Goal: Task Accomplishment & Management: Use online tool/utility

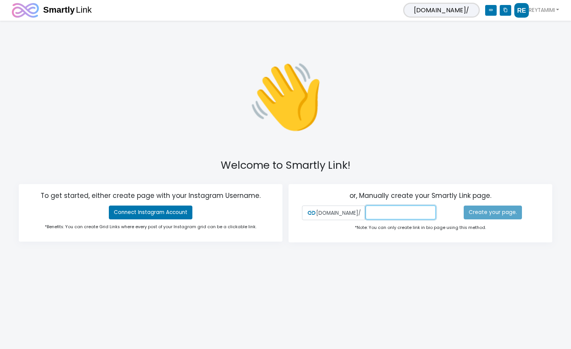
click at [412, 210] on input "text" at bounding box center [401, 213] width 70 height 14
type input "REYTAMIMI"
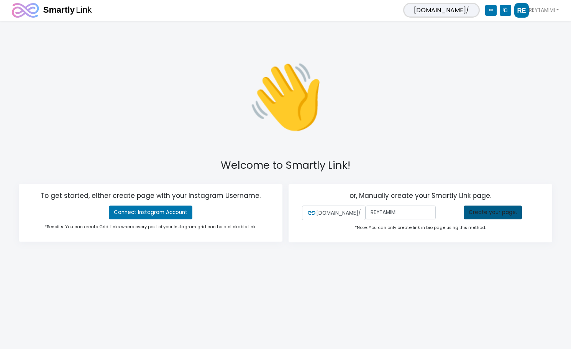
click at [483, 209] on link "Create your page." at bounding box center [493, 213] width 58 height 14
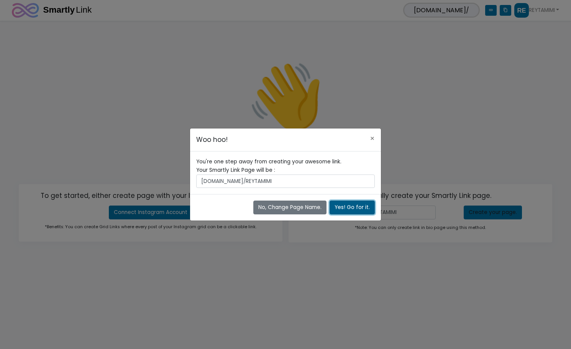
click at [354, 206] on button "Yes! Go for it." at bounding box center [352, 208] width 45 height 14
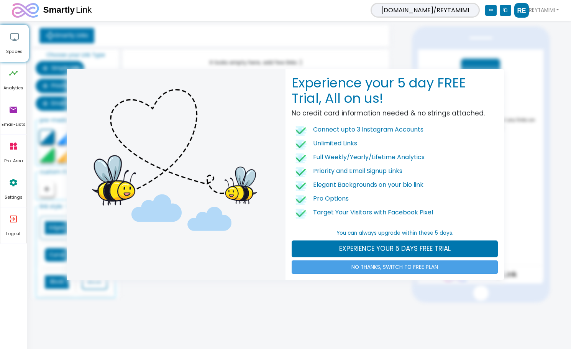
click at [406, 268] on link "NO THANKS, SWITCH TO FREE PLAN" at bounding box center [395, 267] width 206 height 14
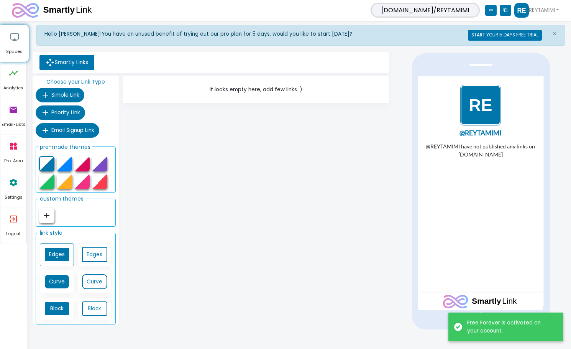
click at [488, 10] on icon "link" at bounding box center [491, 10] width 12 height 11
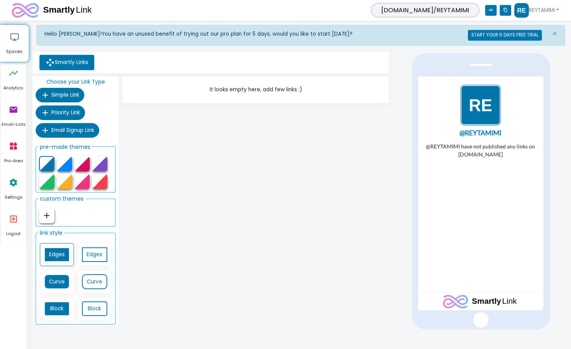
click at [179, 61] on ul "Smartly Links" at bounding box center [211, 62] width 350 height 15
click at [225, 137] on div "It looks empty here, add few links :)" at bounding box center [256, 202] width 270 height 252
click at [74, 66] on link "Smartly Links" at bounding box center [66, 62] width 55 height 15
click at [490, 110] on img "1 / 1" at bounding box center [480, 104] width 41 height 41
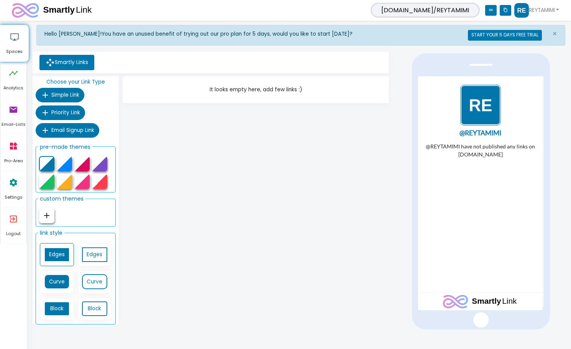
click at [490, 110] on img "1 / 1" at bounding box center [480, 104] width 41 height 41
click at [528, 12] on link "REYTAMIMI" at bounding box center [537, 10] width 45 height 15
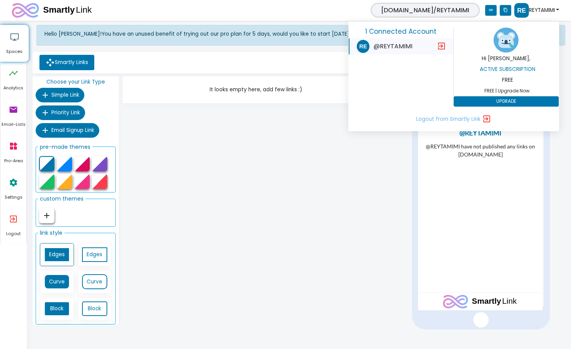
click at [510, 44] on img at bounding box center [506, 40] width 25 height 25
click at [507, 70] on h6 "Active Subscription" at bounding box center [507, 69] width 105 height 6
click at [506, 87] on div "Active Subscription FREE FREE | Upgrade Now. UPGRADE" at bounding box center [506, 86] width 105 height 42
click at [378, 45] on span "@REYTAMIMI" at bounding box center [393, 46] width 39 height 9
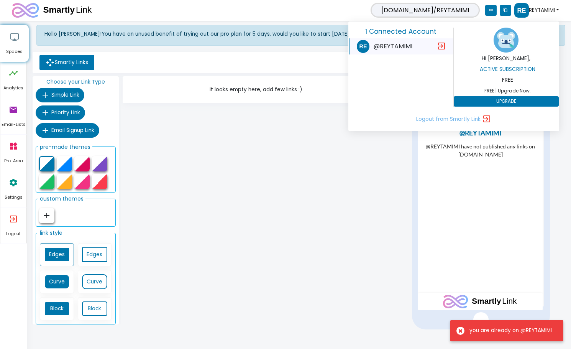
click at [365, 46] on img at bounding box center [363, 46] width 13 height 13
click at [273, 176] on div "It looks empty here, add few links :)" at bounding box center [256, 202] width 270 height 252
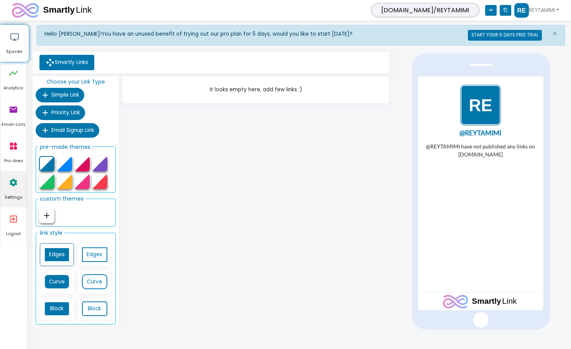
click at [7, 181] on link "settings Settings" at bounding box center [13, 189] width 26 height 36
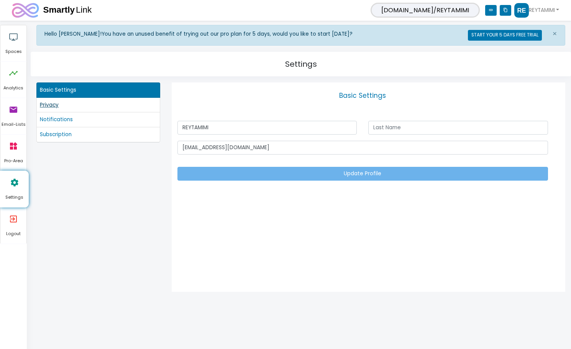
click at [93, 106] on link "Privacy" at bounding box center [98, 105] width 117 height 8
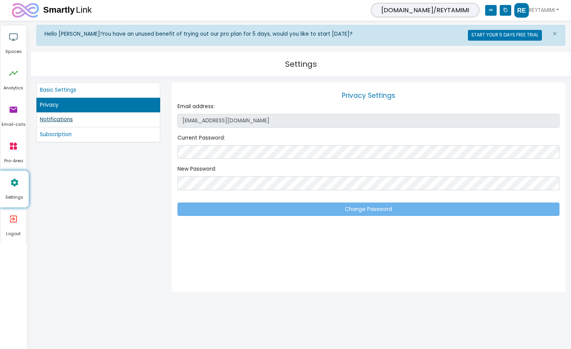
click at [86, 121] on link "Notifications" at bounding box center [98, 119] width 117 height 8
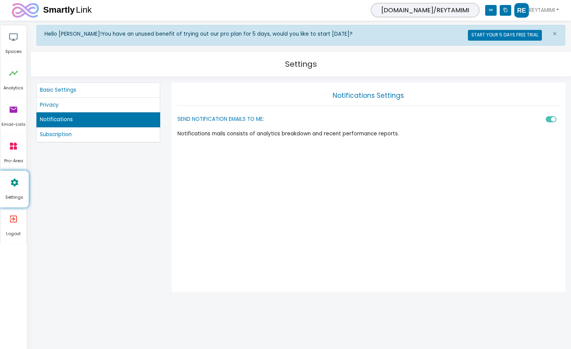
click at [79, 141] on li "Subscription" at bounding box center [98, 134] width 124 height 15
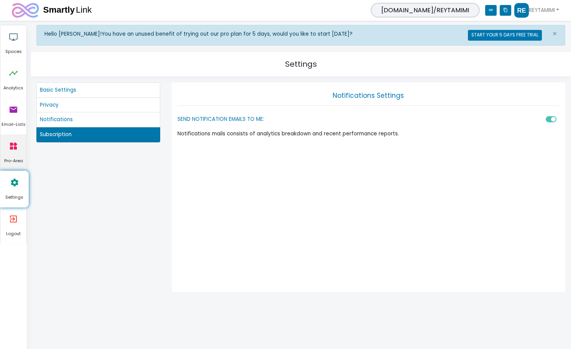
click at [18, 148] on icon "widgets" at bounding box center [13, 146] width 9 height 23
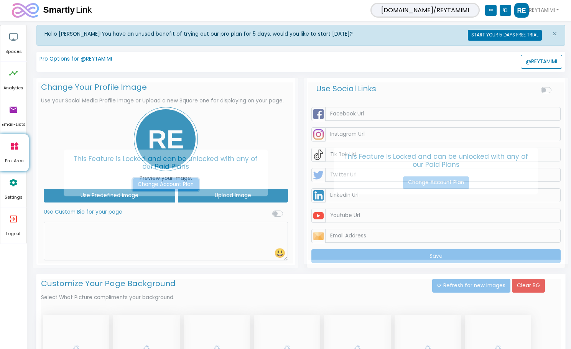
click at [176, 181] on link "Change Account Plan" at bounding box center [166, 184] width 66 height 13
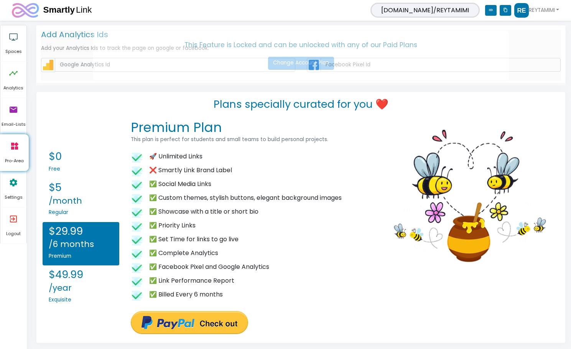
click at [173, 49] on h5 "This Feature is Locked and can be unlocked with any of our Paid Plans Change Ac…" at bounding box center [301, 55] width 416 height 49
click at [16, 151] on icon "widgets" at bounding box center [14, 146] width 9 height 23
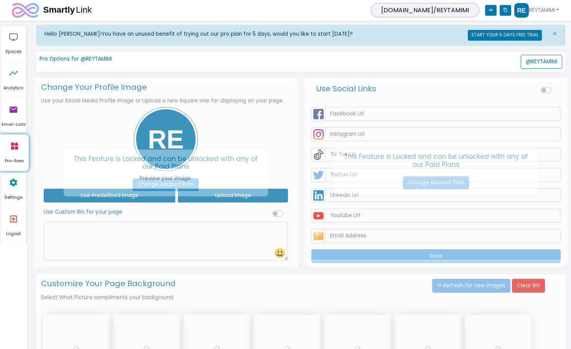
click at [276, 142] on div "This Feature is Locked and can be unlocked with any of our Paid Plans Change Ac…" at bounding box center [165, 173] width 265 height 191
click at [146, 123] on div "This Feature is Locked and can be unlocked with any of our Paid Plans Change Ac…" at bounding box center [165, 173] width 265 height 191
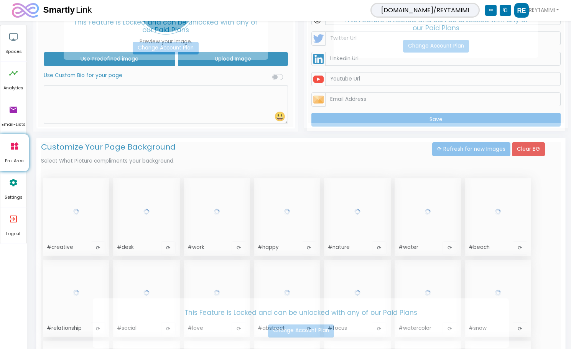
scroll to position [192, 0]
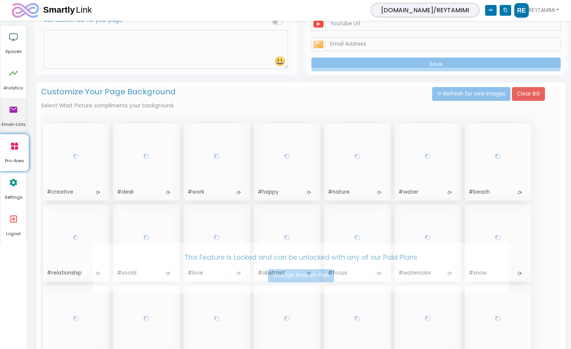
click at [15, 119] on icon "email" at bounding box center [13, 109] width 9 height 23
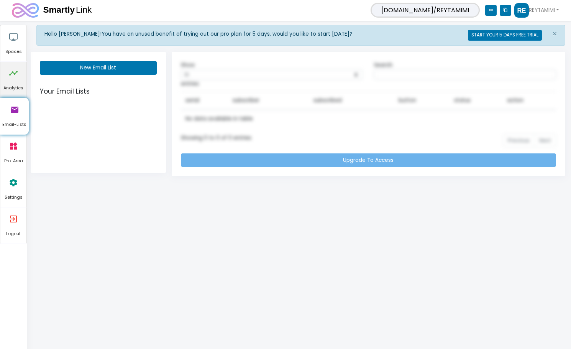
click at [20, 89] on span "Analytics" at bounding box center [13, 88] width 26 height 7
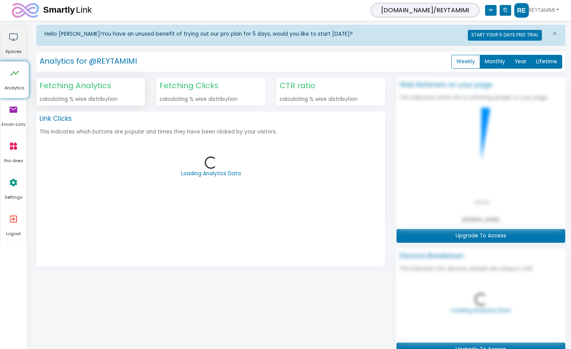
click at [20, 47] on link "airplay Spaces" at bounding box center [13, 43] width 26 height 36
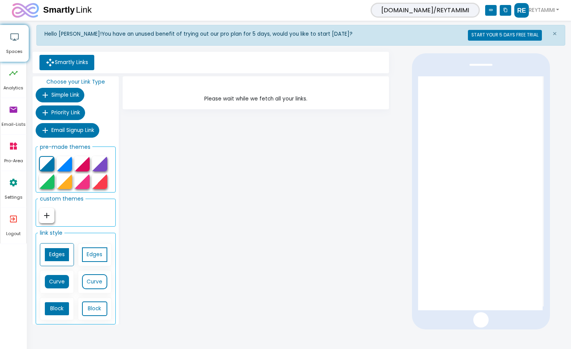
click at [182, 133] on div "Please wait while we fetch all your links." at bounding box center [256, 202] width 270 height 252
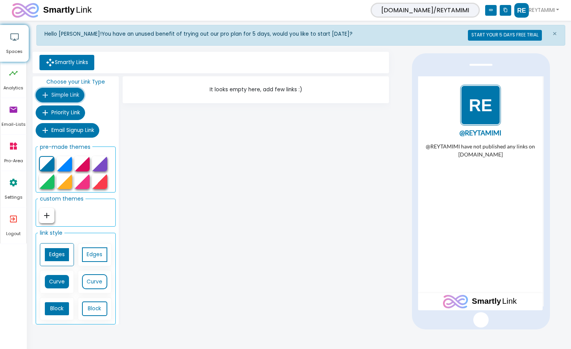
click at [74, 97] on span "Simple Link" at bounding box center [65, 94] width 28 height 7
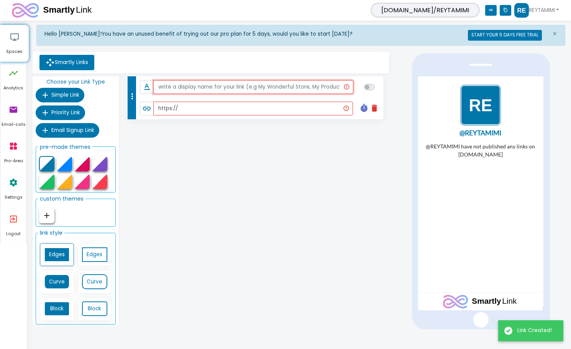
click at [233, 86] on input "text" at bounding box center [253, 87] width 200 height 14
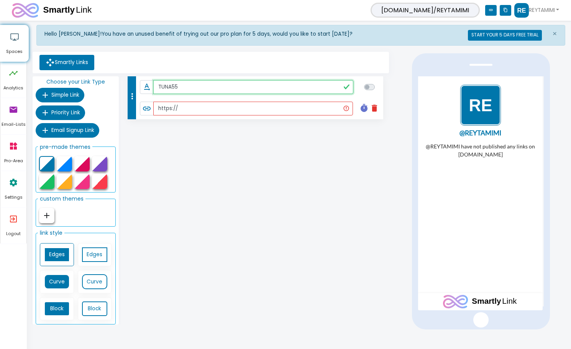
type input "TUNA55"
click at [246, 110] on input "https://" at bounding box center [253, 109] width 200 height 14
paste input "https://tuna55jagoanku.com/"
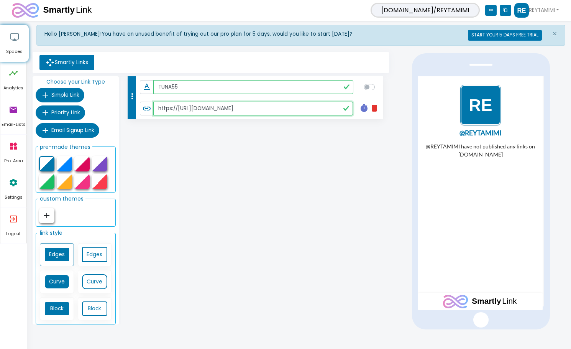
type input "https://https://tuna55jagoanku.com/"
checkbox input "true"
click at [266, 160] on div "more_vert text_rotation_none TUNA55 link https://https://tuna55jagoanku.com/ ti…" at bounding box center [256, 202] width 270 height 252
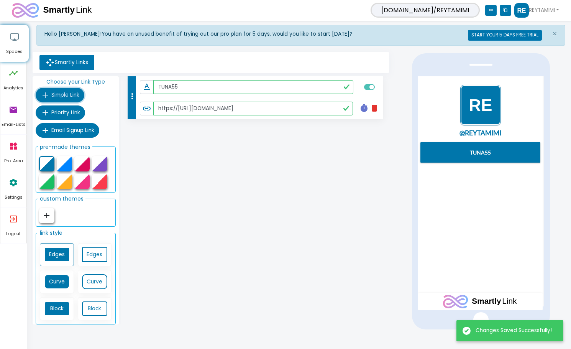
click at [64, 91] on span "Simple Link" at bounding box center [65, 94] width 28 height 7
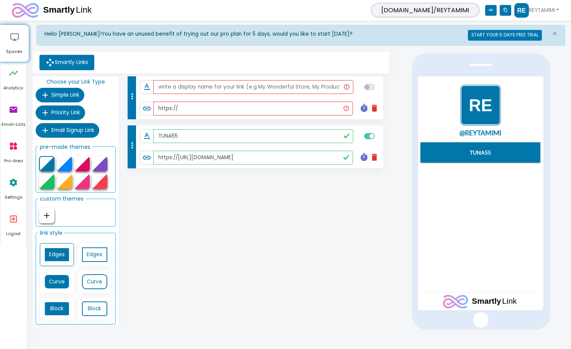
click at [375, 108] on icon "delete" at bounding box center [374, 108] width 9 height 9
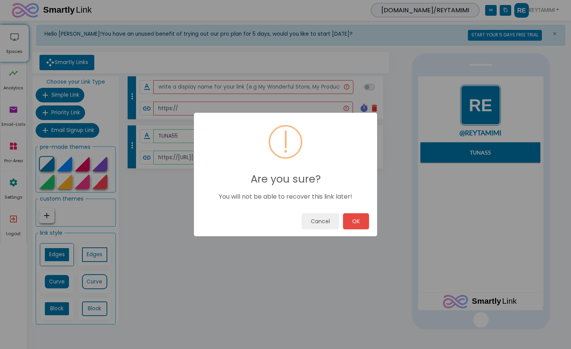
click at [369, 222] on div "Cancel OK" at bounding box center [285, 221] width 183 height 30
click at [359, 221] on button "OK" at bounding box center [356, 221] width 26 height 16
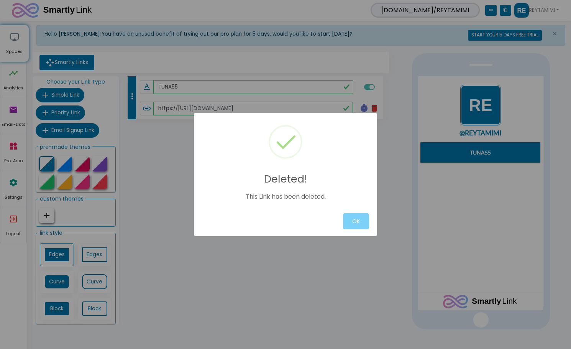
click at [57, 113] on div "Deleted! This Link has been deleted. OK" at bounding box center [285, 174] width 571 height 349
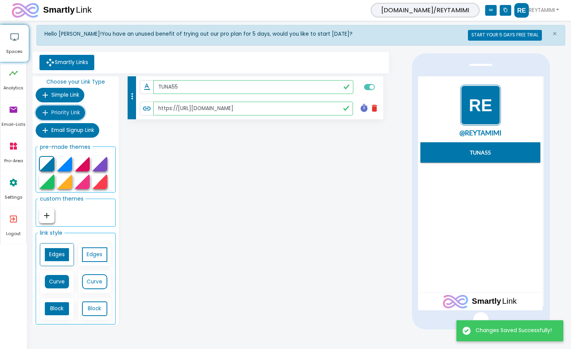
click at [64, 112] on span "Priority Link" at bounding box center [65, 112] width 29 height 7
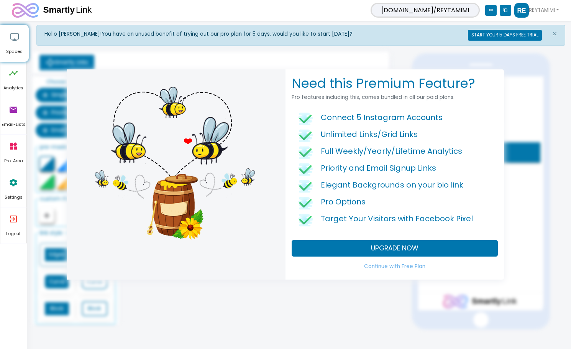
click at [521, 80] on div "Need this Premium Feature? Pro features including this, comes bundled in all ou…" at bounding box center [285, 174] width 571 height 349
click at [398, 267] on link "Continue with Free Plan" at bounding box center [395, 267] width 206 height 14
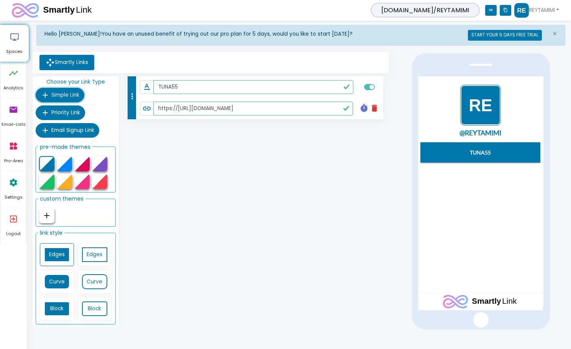
click at [52, 91] on span "Simple Link" at bounding box center [65, 94] width 28 height 7
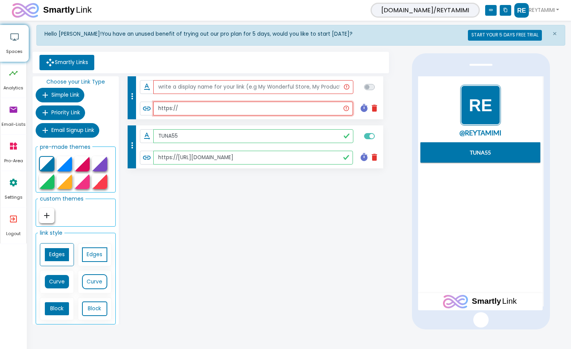
click at [218, 110] on input "https://" at bounding box center [253, 109] width 200 height 14
paste input "https://semuadarituna55.com/"
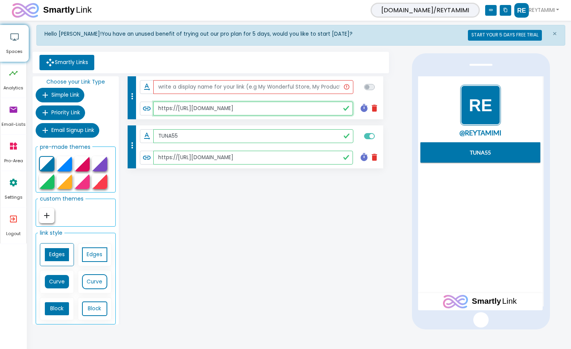
paste input "text"
type input "https://semuadarituna55.com/"
click at [225, 89] on input "text" at bounding box center [253, 87] width 200 height 14
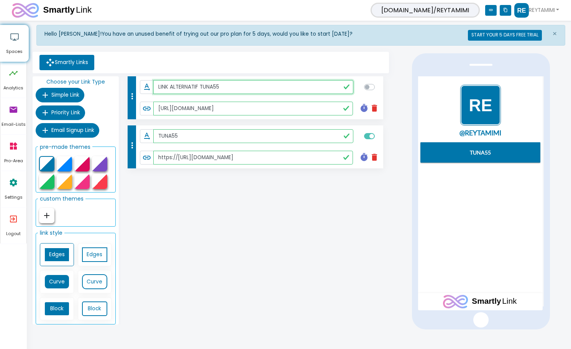
type input "LINK ALTERNATIF TUNA55"
checkbox input "true"
click at [275, 209] on div "more_vert text_rotation_none LINK ALTERNATIF TUNA55 link https://semuadarituna5…" at bounding box center [256, 202] width 270 height 252
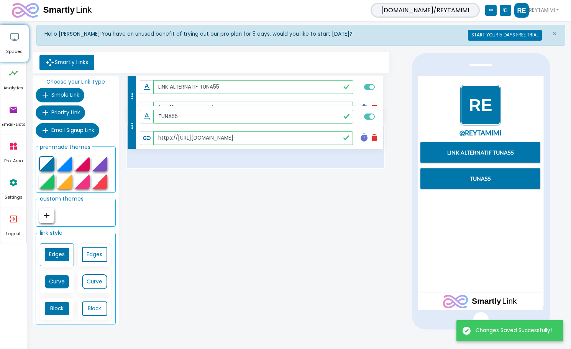
drag, startPoint x: 132, startPoint y: 143, endPoint x: 132, endPoint y: 111, distance: 31.8
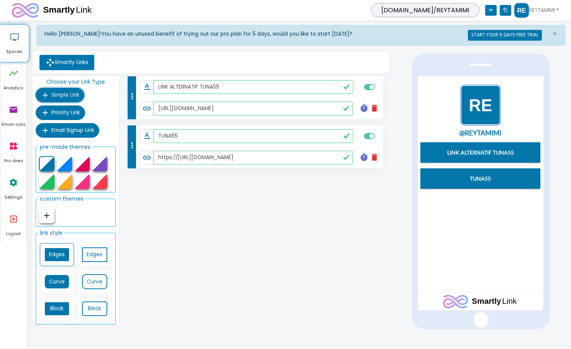
click at [51, 92] on button "add Simple Link" at bounding box center [60, 95] width 49 height 15
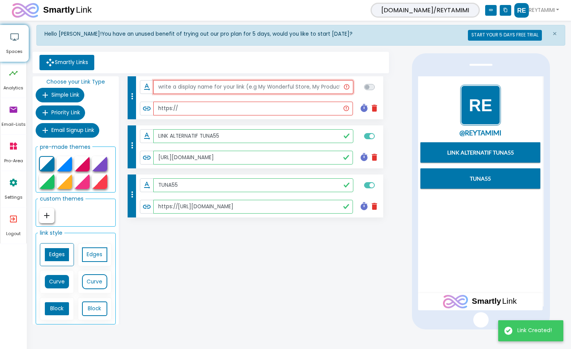
click at [202, 87] on input "text" at bounding box center [253, 87] width 200 height 14
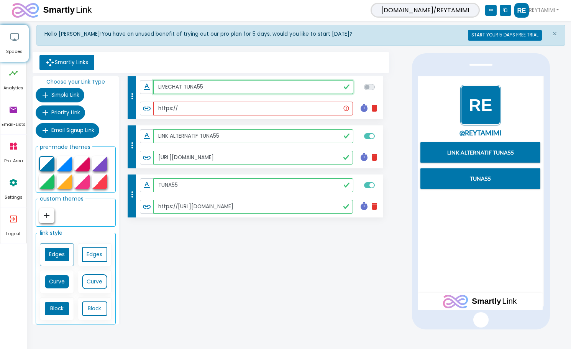
type input "LIVECHAT TUNA55"
click at [218, 110] on input "https://" at bounding box center [253, 109] width 200 height 14
paste input "https://tawk.to/chat/668615b29d7f358570d6d33c/1i1ts9goc"
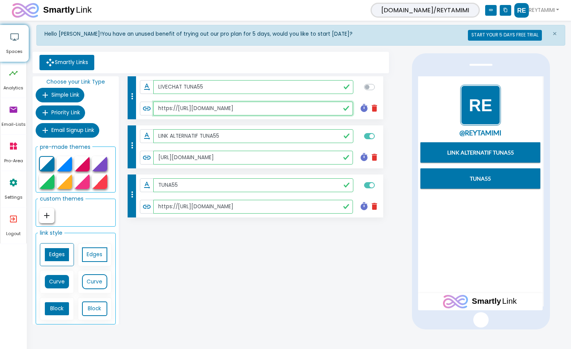
paste input "text"
type input "https://tawk.to/chat/668615b29d7f358570d6d33c/1i1ts9goc"
checkbox input "true"
click at [70, 96] on span "Simple Link" at bounding box center [65, 94] width 28 height 7
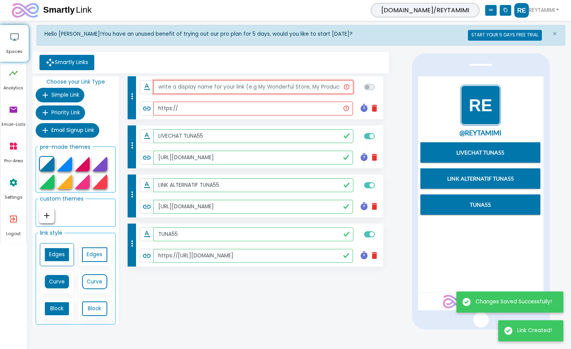
click at [204, 85] on input "text" at bounding box center [253, 87] width 200 height 14
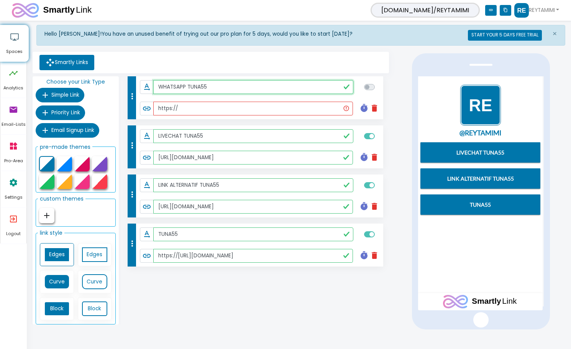
type input "WHATSAPP TUNA55"
click at [244, 110] on input "https://" at bounding box center [253, 109] width 200 height 14
paste input "wa.me/6287865896518"
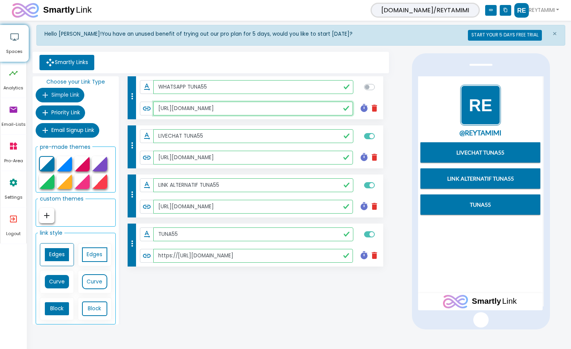
type input "https://wa.me/6287865896518"
checkbox input "true"
click at [74, 97] on span "Simple Link" at bounding box center [65, 94] width 28 height 7
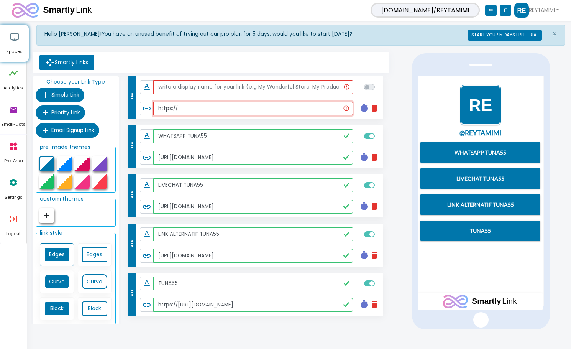
click at [189, 107] on input "https://" at bounding box center [253, 109] width 200 height 14
paste input "t.me/Official_Tuna55"
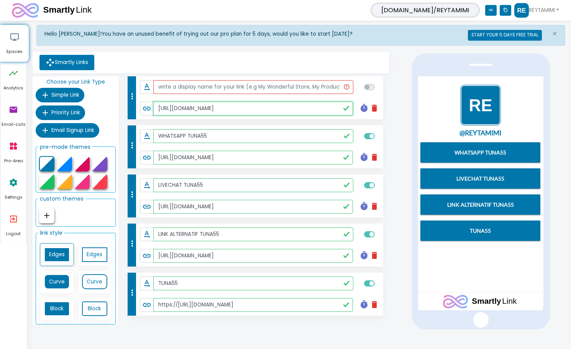
type input "https://t.me/Official_Tuna55"
click at [202, 91] on input "text" at bounding box center [253, 87] width 200 height 14
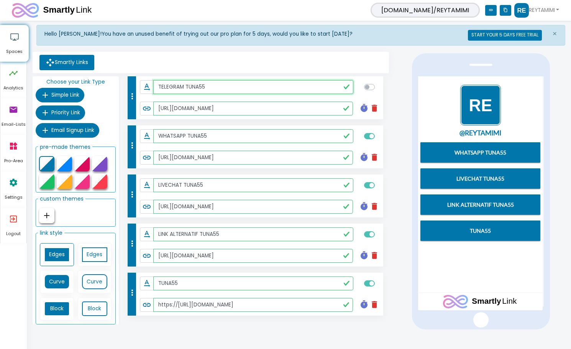
type input "TELEGRAM TUNA55"
checkbox input "true"
click at [403, 129] on div at bounding box center [481, 191] width 180 height 278
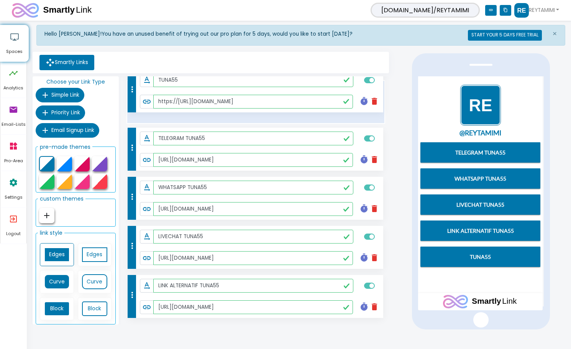
drag, startPoint x: 131, startPoint y: 291, endPoint x: 136, endPoint y: 88, distance: 203.3
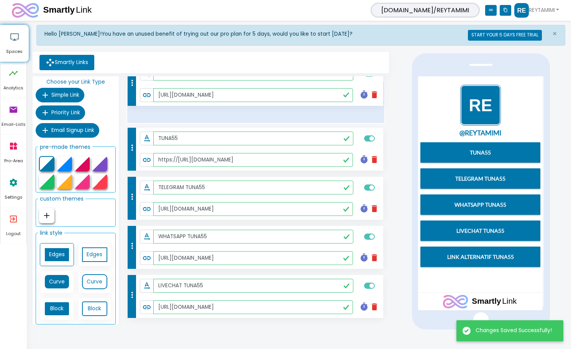
drag, startPoint x: 130, startPoint y: 290, endPoint x: 133, endPoint y: 80, distance: 210.1
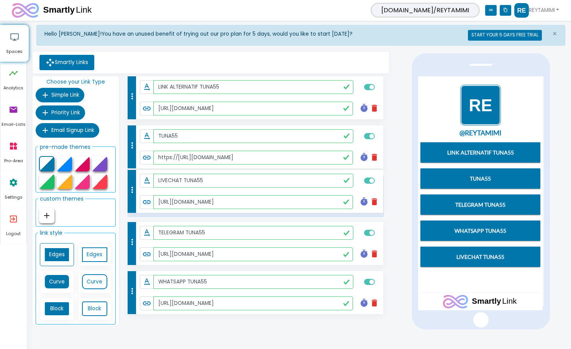
drag, startPoint x: 134, startPoint y: 297, endPoint x: 132, endPoint y: 199, distance: 97.8
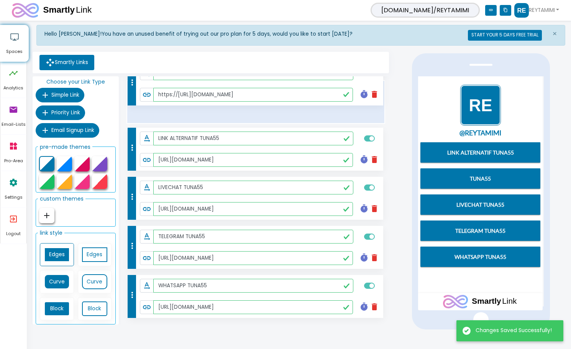
drag, startPoint x: 132, startPoint y: 146, endPoint x: 144, endPoint y: 74, distance: 72.2
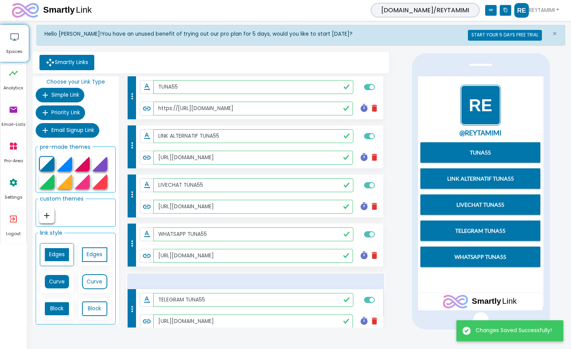
drag, startPoint x: 131, startPoint y: 258, endPoint x: 127, endPoint y: 306, distance: 48.8
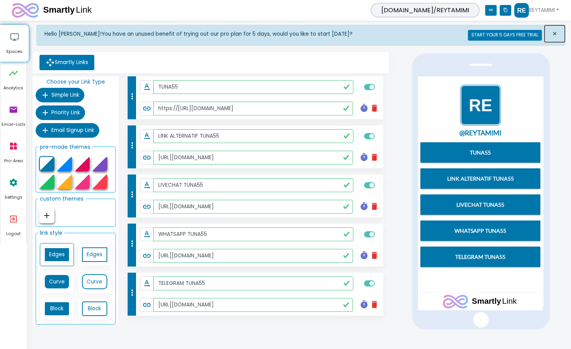
click at [557, 33] on button "×" at bounding box center [555, 33] width 20 height 17
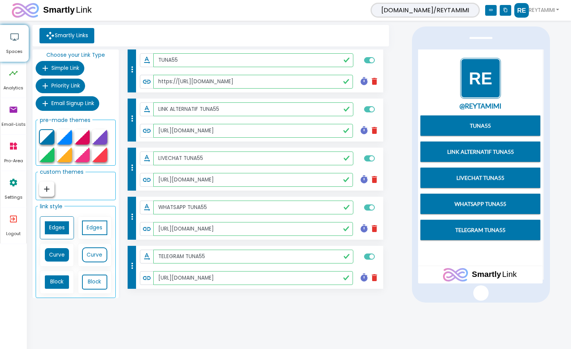
click at [492, 8] on icon "link" at bounding box center [491, 10] width 12 height 11
click at [64, 141] on div at bounding box center [64, 136] width 15 height 15
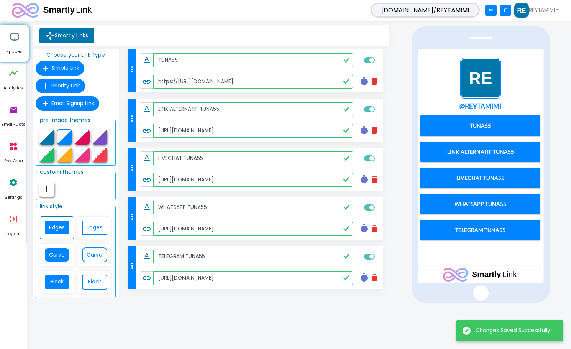
click at [85, 141] on div at bounding box center [81, 136] width 15 height 15
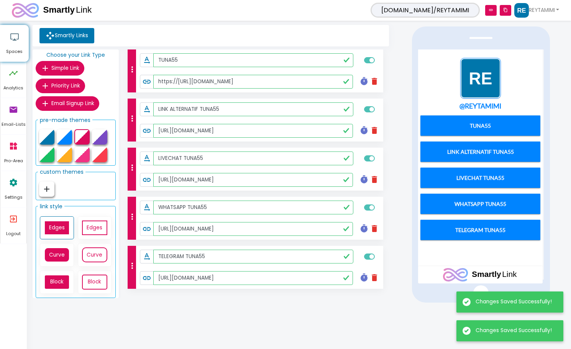
click at [49, 189] on icon "add" at bounding box center [46, 188] width 9 height 9
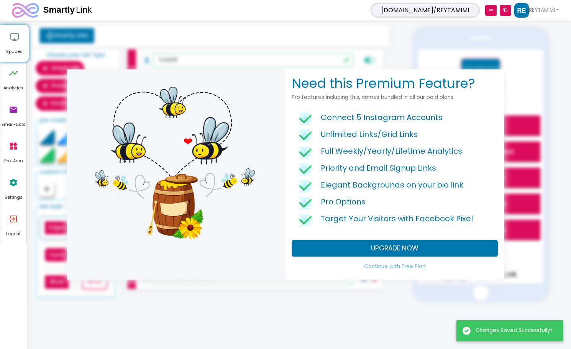
click at [545, 57] on div "Need this Premium Feature? Pro features including this, comes bundled in all ou…" at bounding box center [285, 174] width 571 height 349
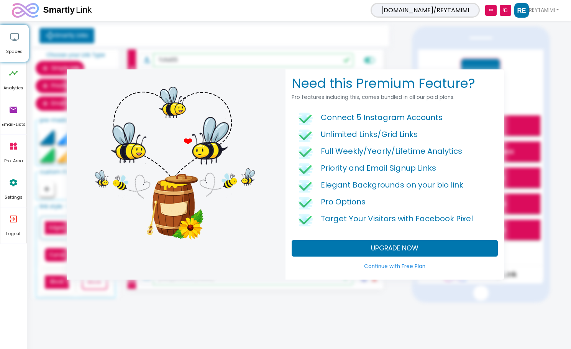
click at [395, 268] on link "Continue with Free Plan" at bounding box center [395, 267] width 206 height 14
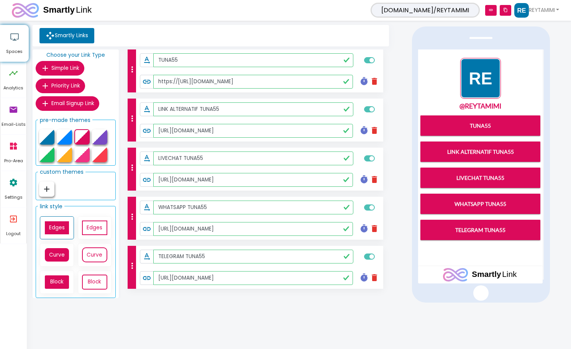
click at [45, 130] on div at bounding box center [46, 136] width 15 height 15
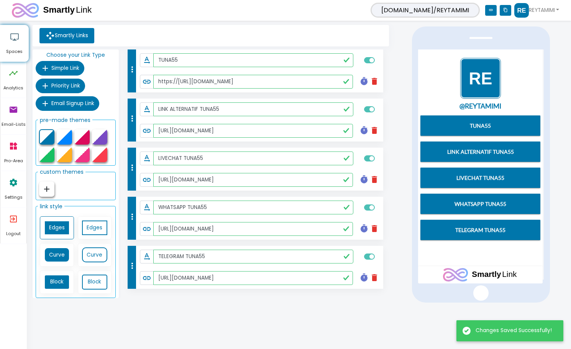
click at [79, 137] on div at bounding box center [81, 136] width 15 height 15
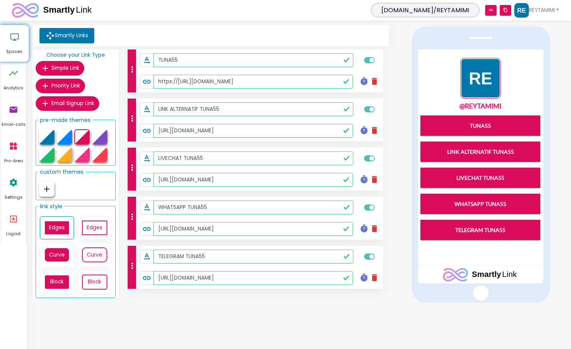
click at [90, 31] on link "Smartly Links" at bounding box center [66, 35] width 55 height 15
click at [491, 10] on icon "link" at bounding box center [491, 10] width 12 height 11
drag, startPoint x: 429, startPoint y: 7, endPoint x: 424, endPoint y: 9, distance: 5.0
click at [429, 7] on span "[DOMAIN_NAME]/REYTAMIMI" at bounding box center [425, 10] width 109 height 15
click at [407, 12] on span "[DOMAIN_NAME]/REYTAMIMI" at bounding box center [425, 10] width 109 height 15
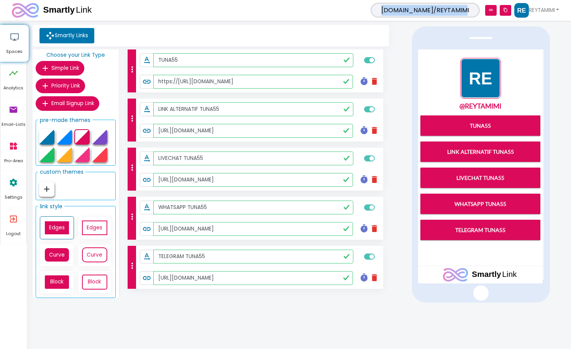
drag, startPoint x: 411, startPoint y: 11, endPoint x: 464, endPoint y: 15, distance: 53.5
click at [464, 15] on span "[DOMAIN_NAME]/REYTAMIMI" at bounding box center [425, 10] width 109 height 15
copy span "[DOMAIN_NAME]/REYTAMIMI"
